Goal: Information Seeking & Learning: Understand process/instructions

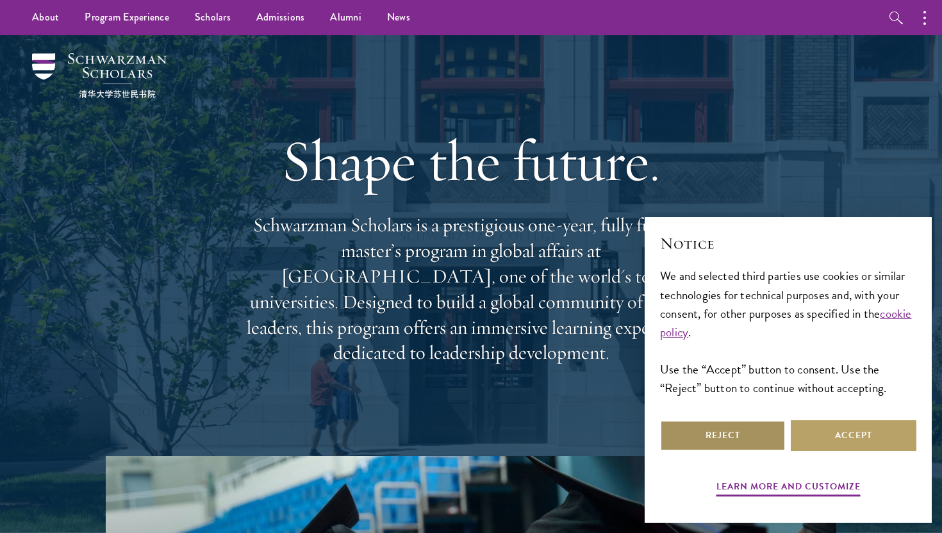
click at [772, 433] on button "Reject" at bounding box center [723, 435] width 126 height 31
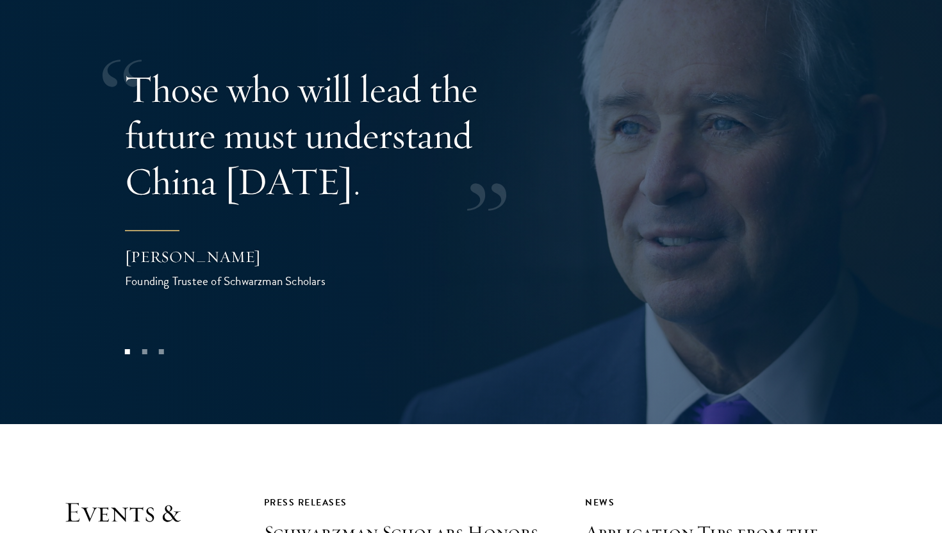
scroll to position [2640, 0]
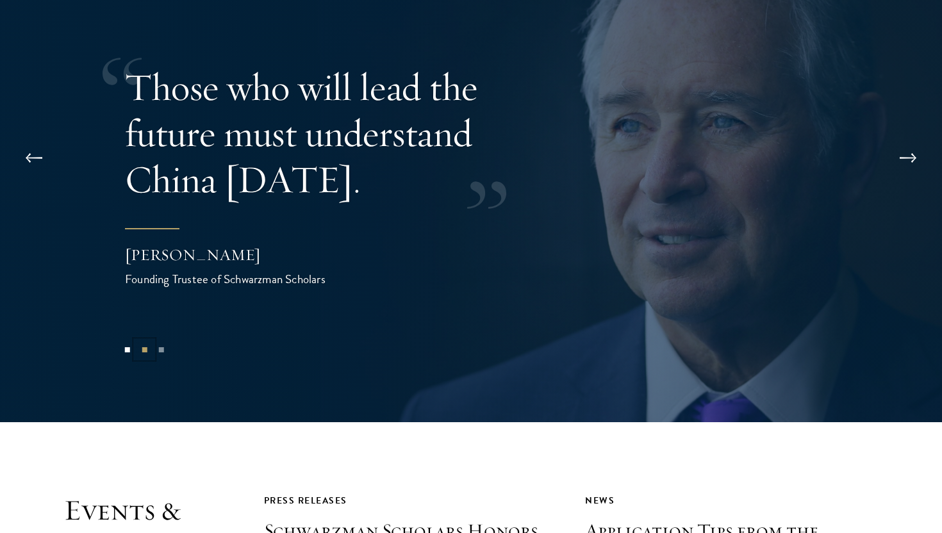
click at [147, 341] on button "2" at bounding box center [144, 349] width 17 height 17
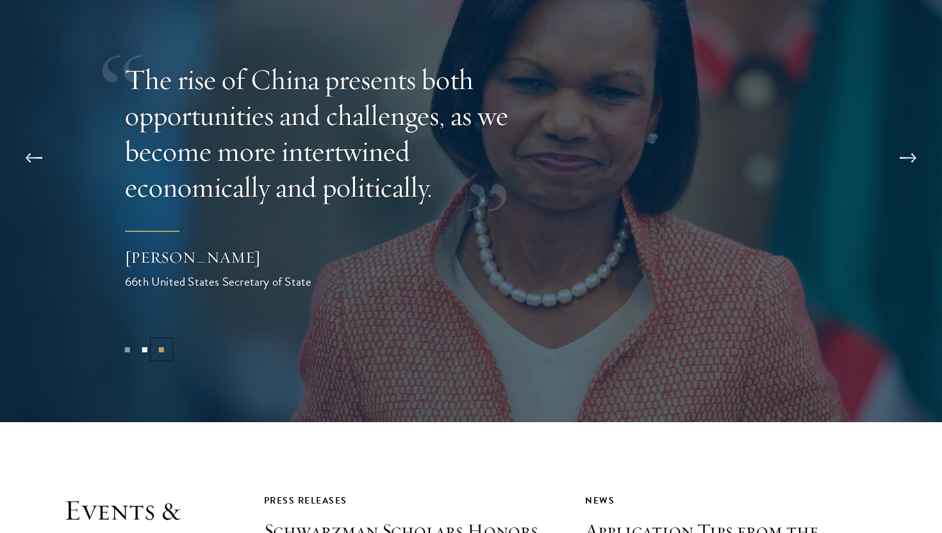
click at [165, 341] on button "3" at bounding box center [161, 349] width 17 height 17
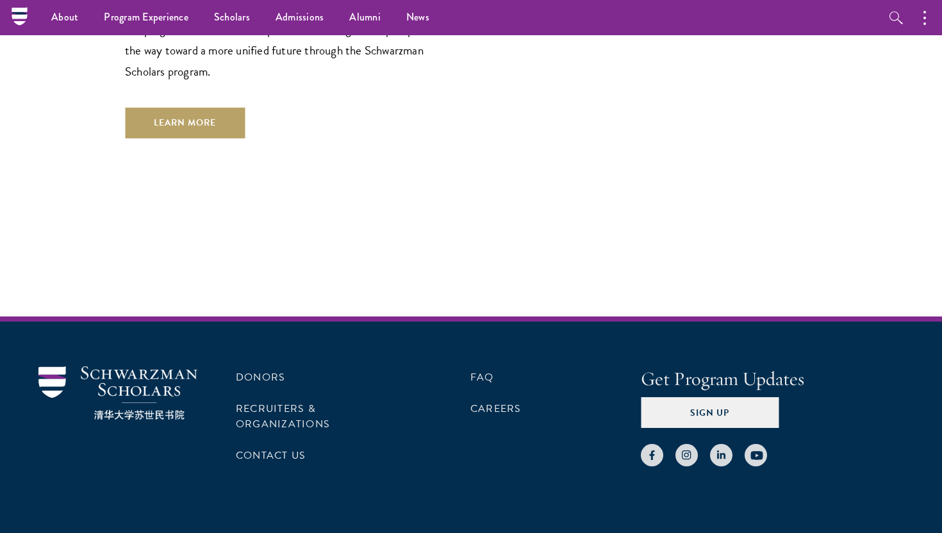
scroll to position [3128, 0]
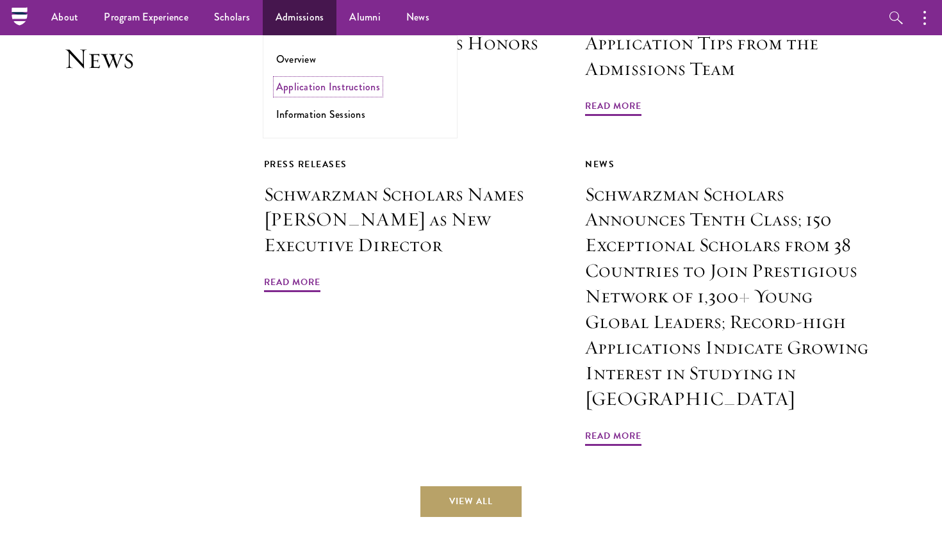
click at [298, 88] on link "Application Instructions" at bounding box center [328, 86] width 104 height 15
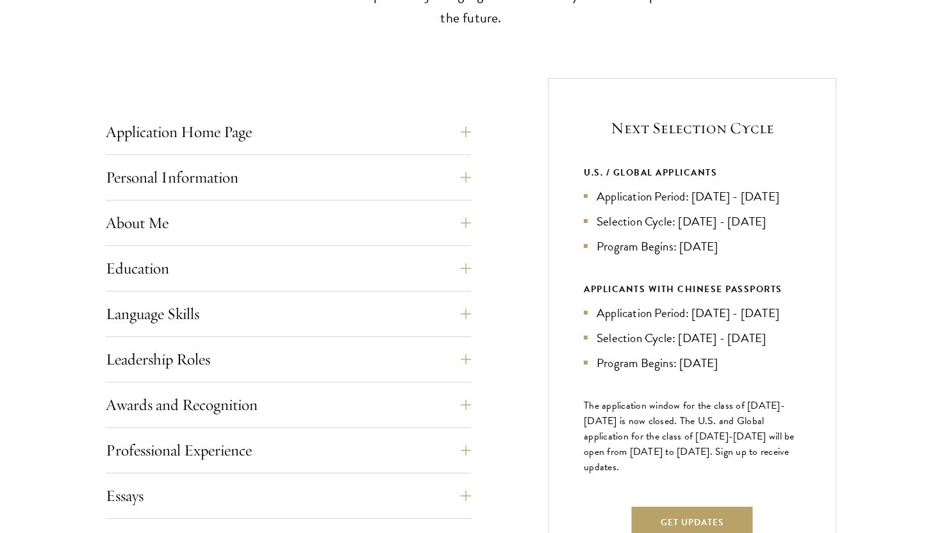
scroll to position [441, 0]
click at [435, 131] on button "Application Home Page" at bounding box center [297, 131] width 365 height 31
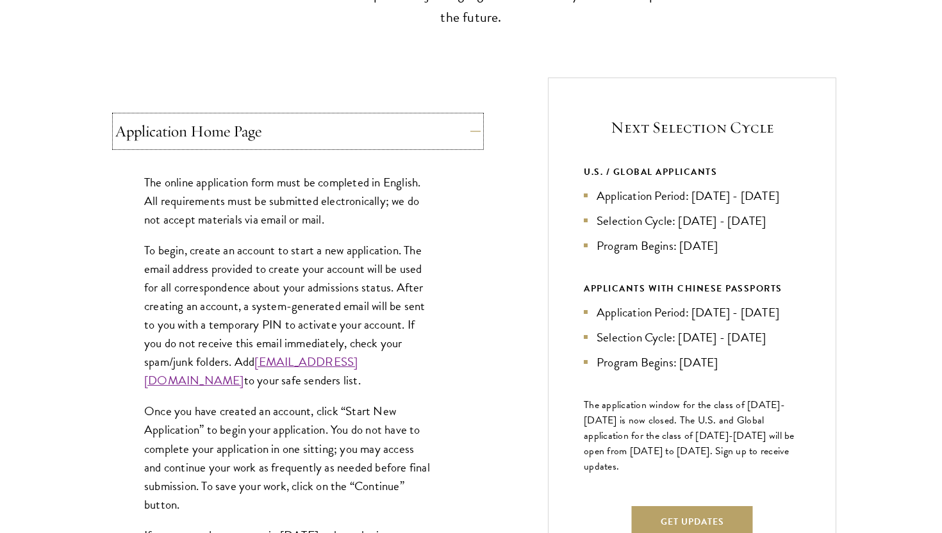
click at [432, 133] on button "Application Home Page" at bounding box center [297, 131] width 365 height 31
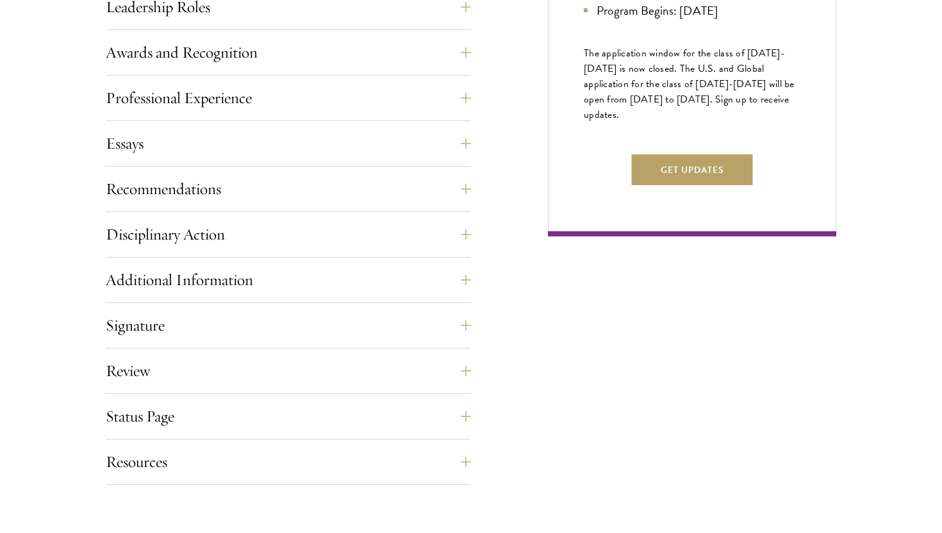
scroll to position [789, 0]
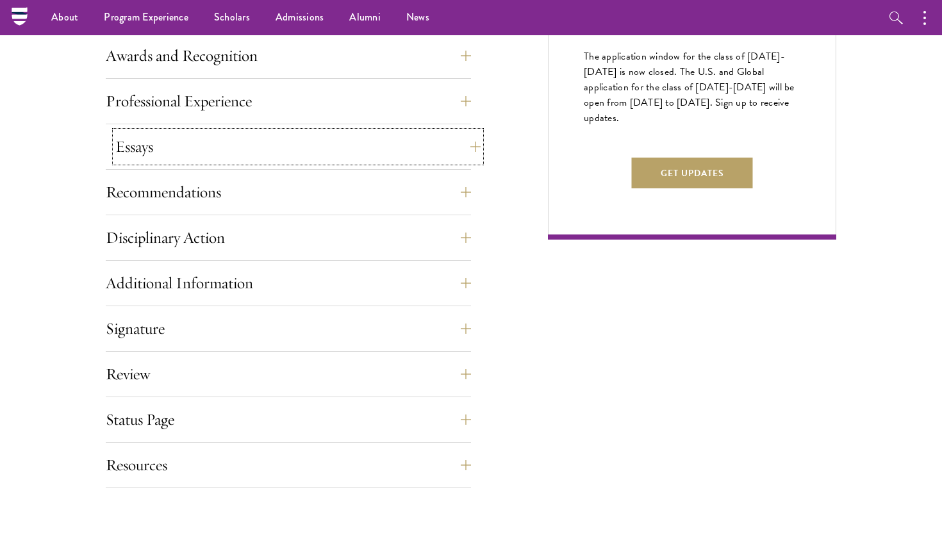
click at [388, 161] on button "Essays" at bounding box center [297, 146] width 365 height 31
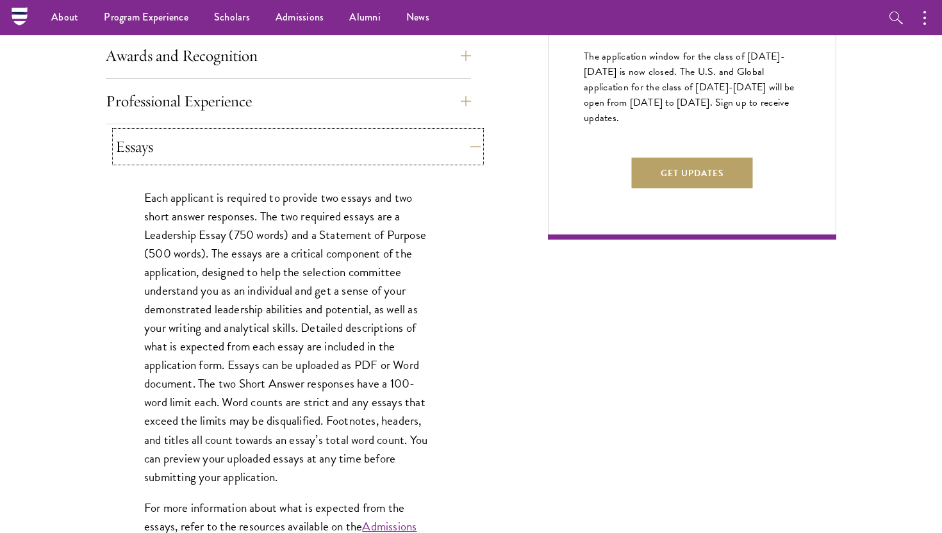
click at [397, 145] on button "Essays" at bounding box center [297, 146] width 365 height 31
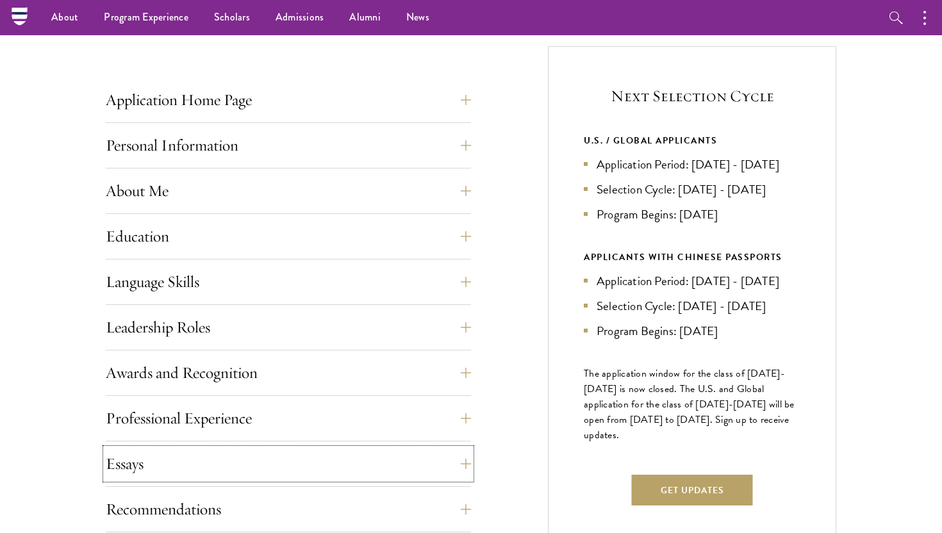
scroll to position [399, 0]
